Goal: Find specific page/section

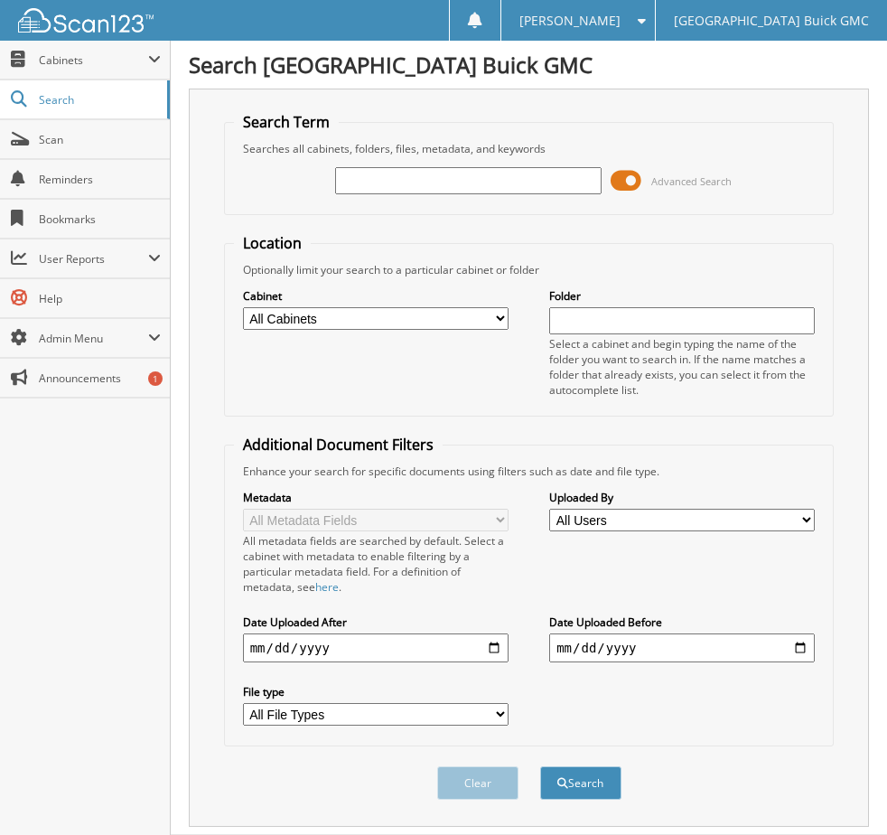
click at [395, 179] on input "text" at bounding box center [468, 180] width 266 height 27
type input "179092"
click at [540, 766] on button "Search" at bounding box center [580, 782] width 81 height 33
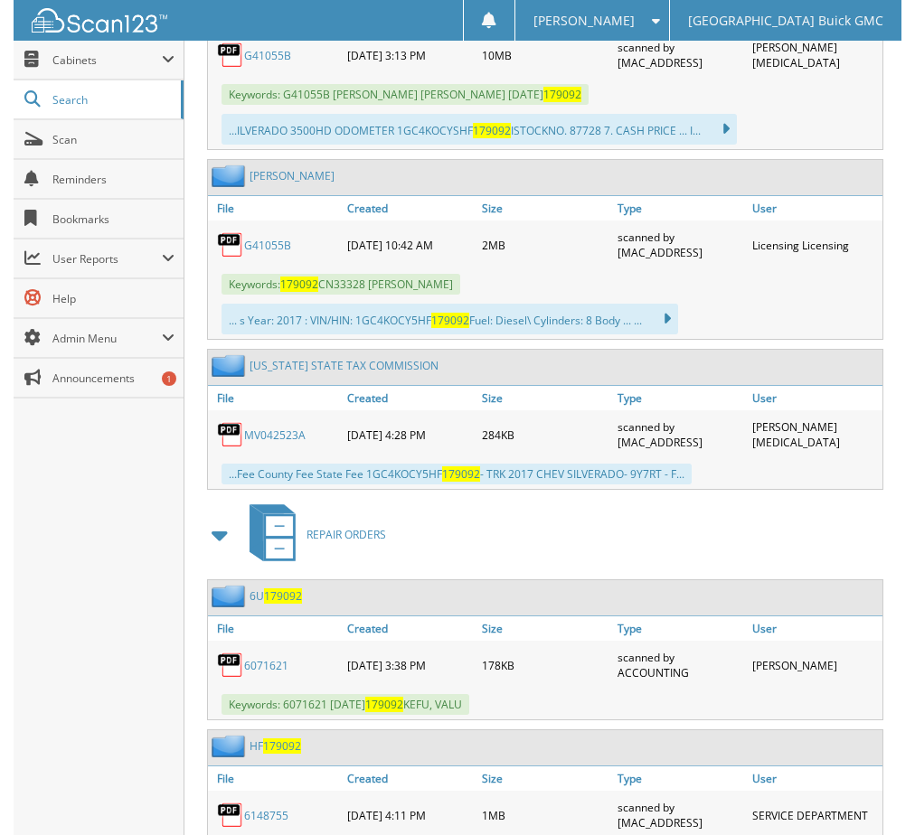
scroll to position [728, 0]
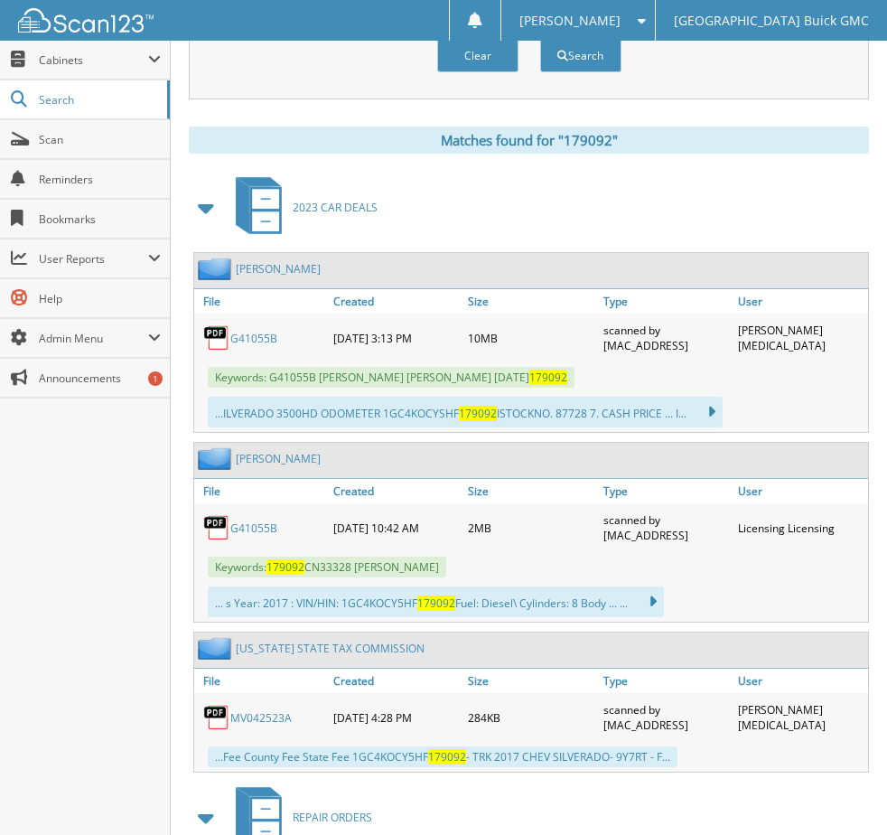
click at [246, 330] on div "G41055B" at bounding box center [261, 338] width 135 height 40
click at [251, 350] on div "G41055B" at bounding box center [261, 338] width 135 height 40
click at [251, 338] on link "G41055B" at bounding box center [253, 338] width 47 height 15
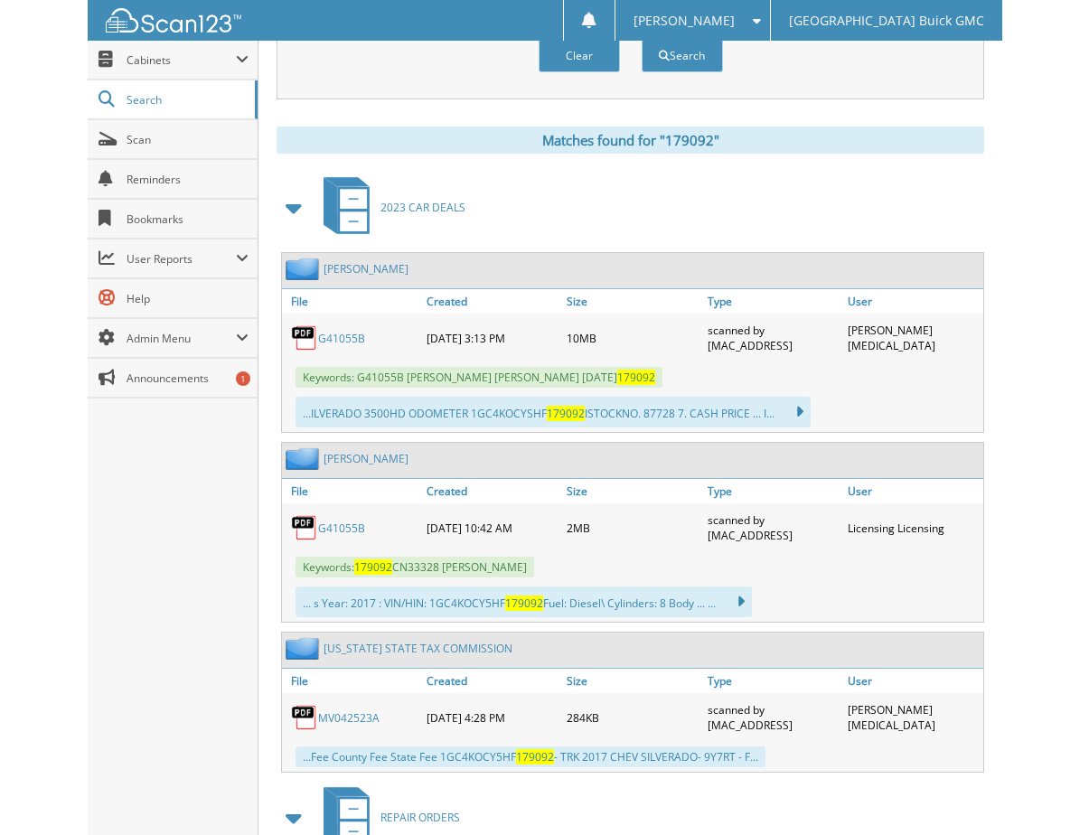
scroll to position [697, 0]
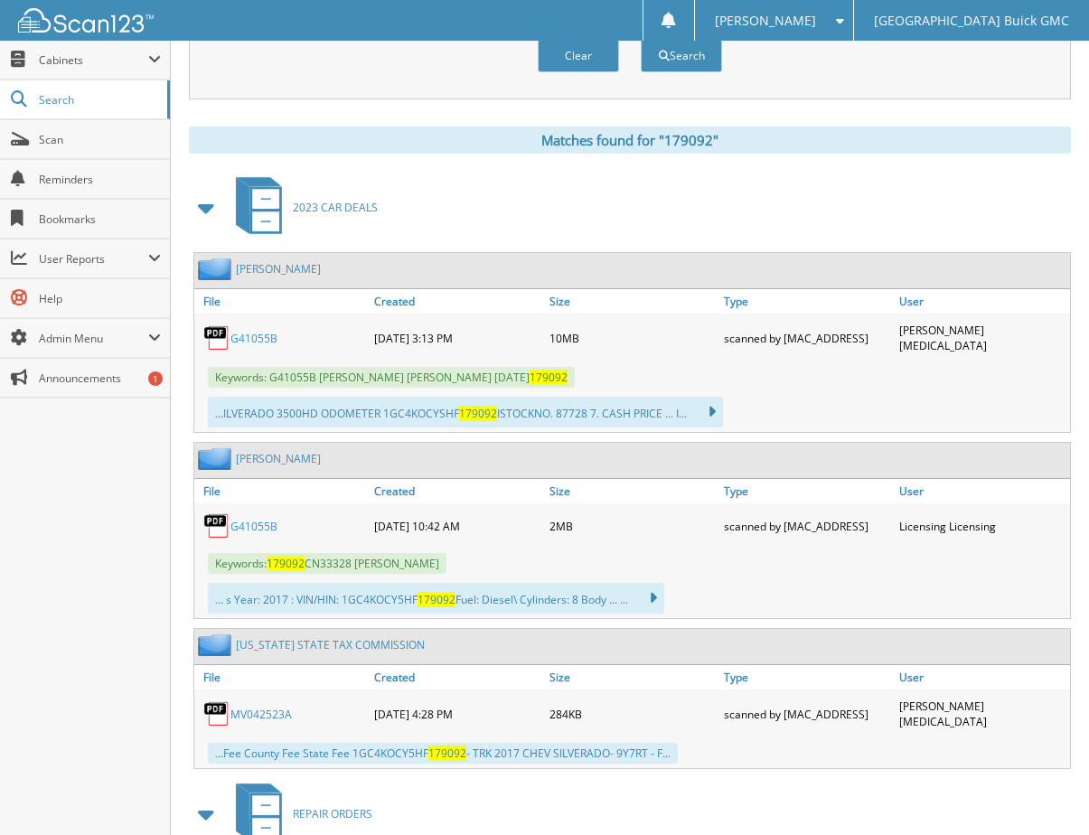
click at [266, 333] on link "G41055B" at bounding box center [253, 338] width 47 height 15
click at [252, 333] on link "G41055B" at bounding box center [253, 338] width 47 height 15
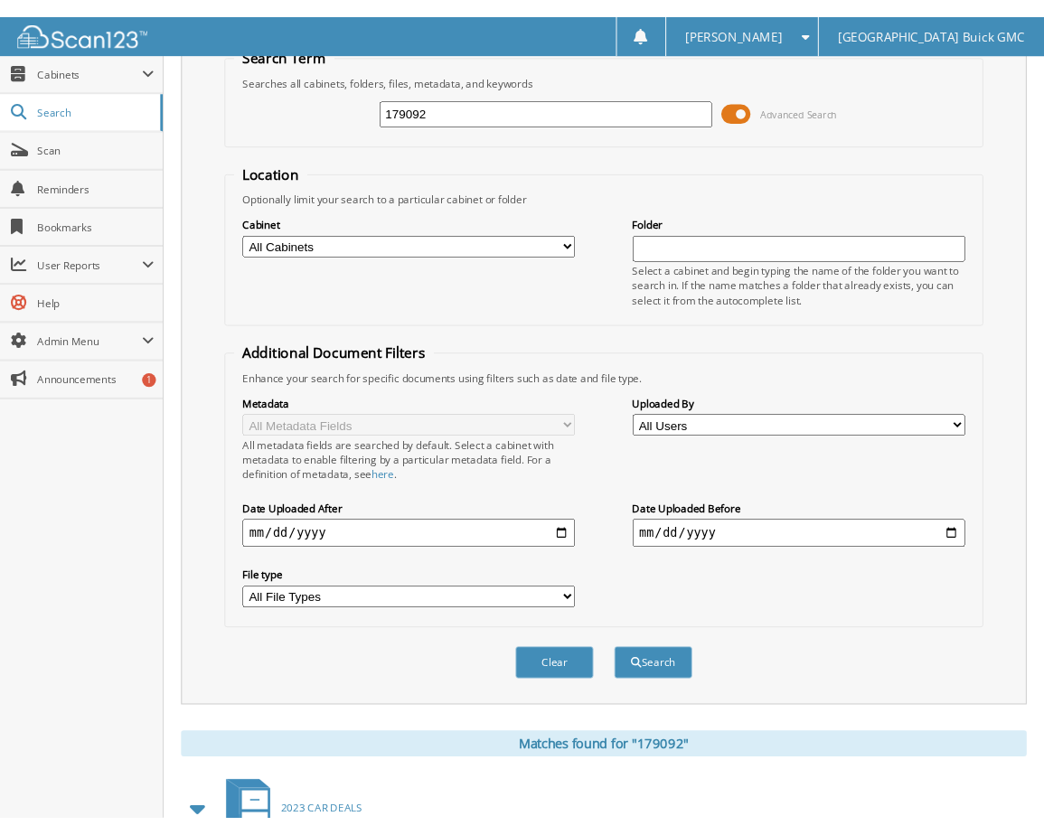
scroll to position [0, 0]
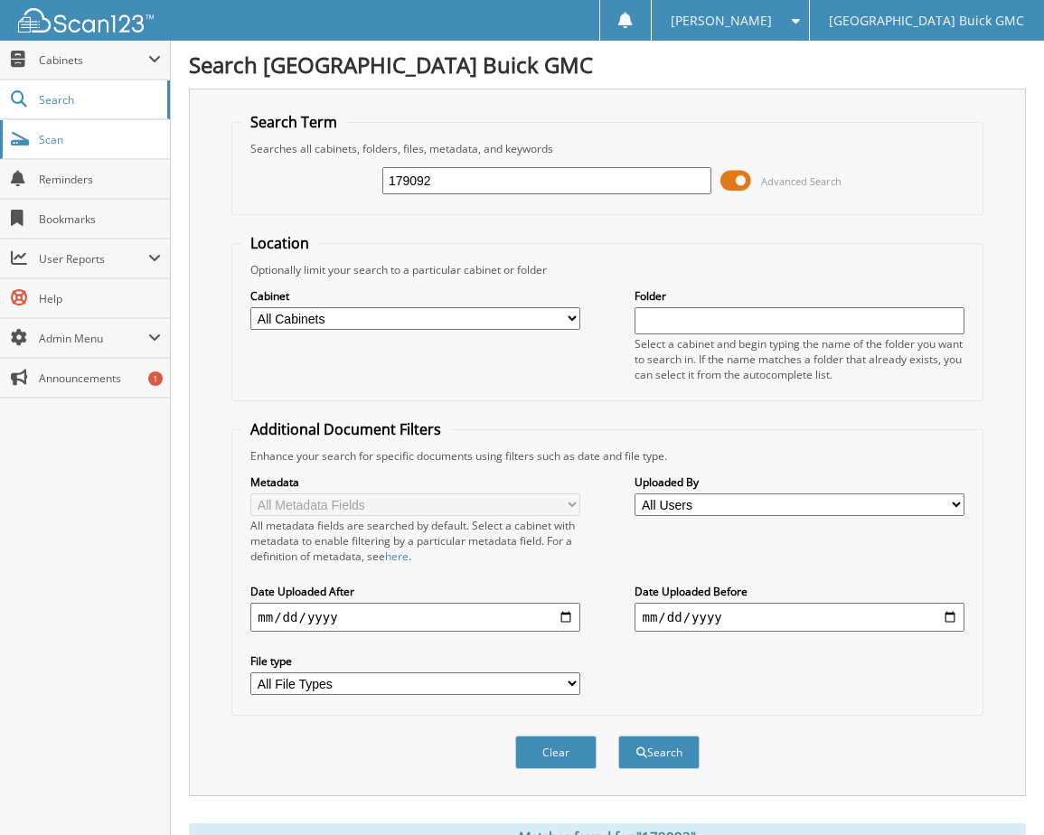
click at [57, 137] on span "Scan" at bounding box center [100, 139] width 122 height 15
